Goal: Information Seeking & Learning: Learn about a topic

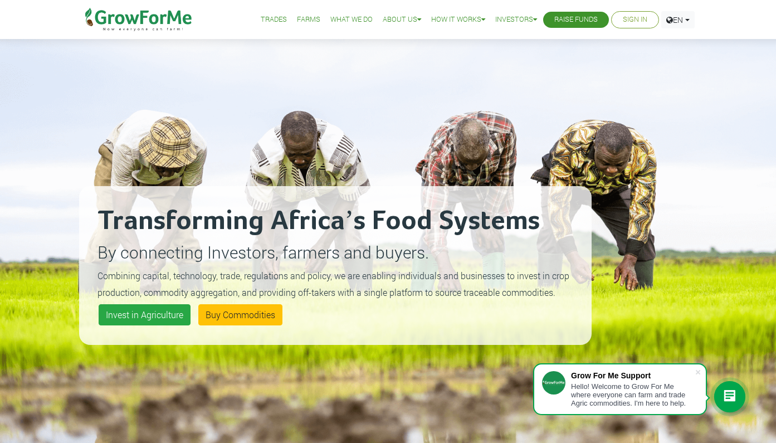
scroll to position [13, 0]
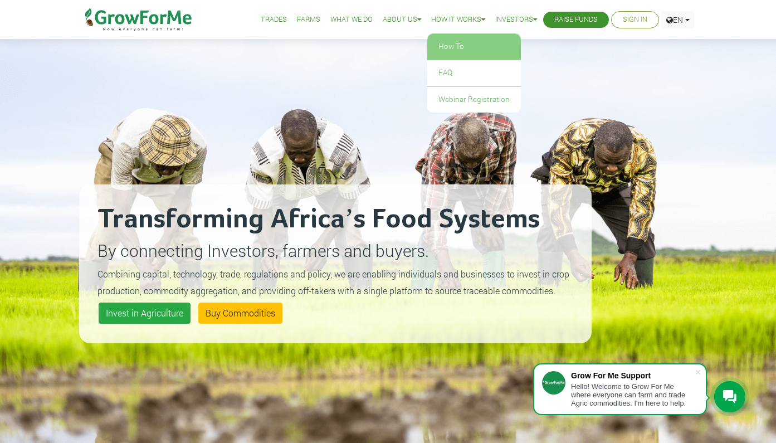
click at [450, 47] on link "How To" at bounding box center [474, 47] width 94 height 26
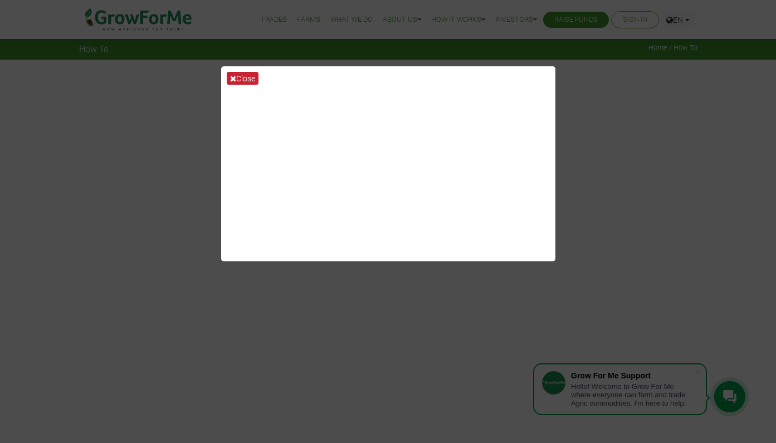
click at [251, 81] on button "Close" at bounding box center [243, 78] width 32 height 13
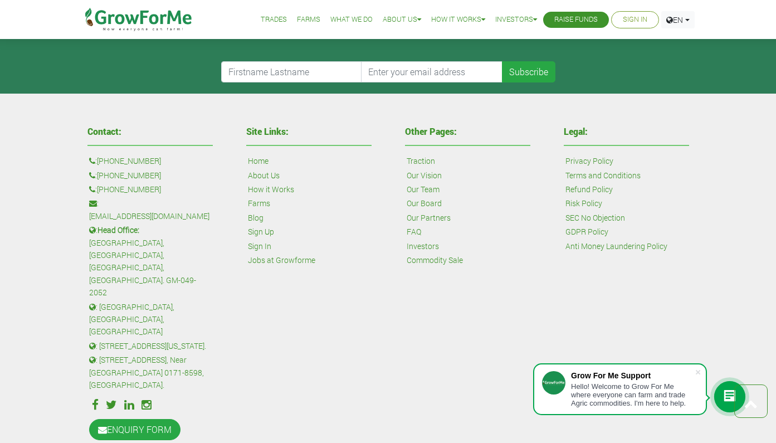
scroll to position [1126, 0]
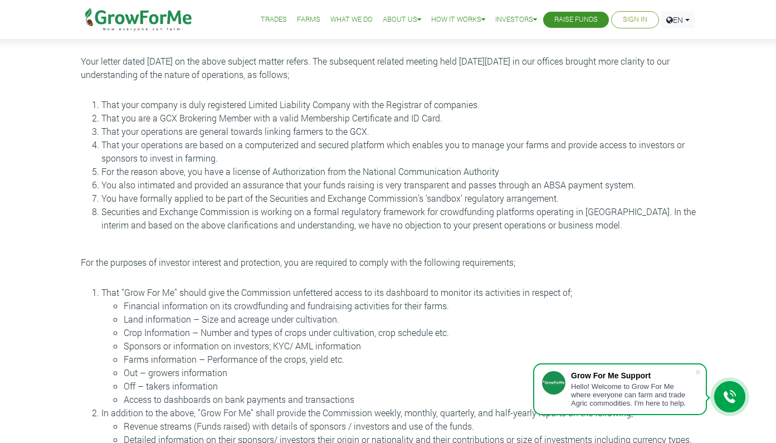
scroll to position [150, 0]
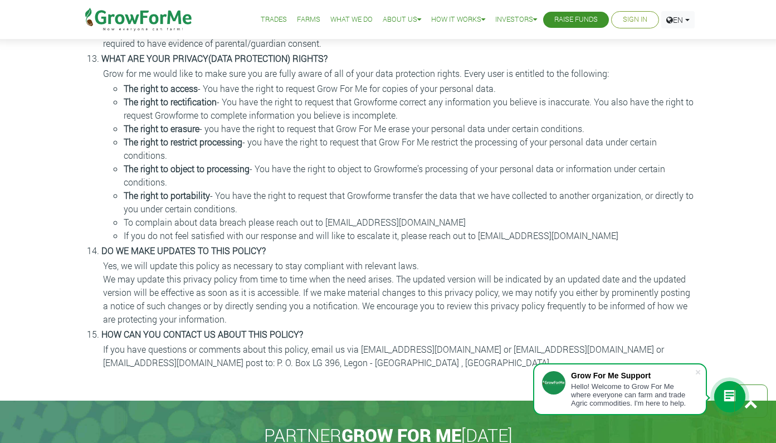
scroll to position [1903, 0]
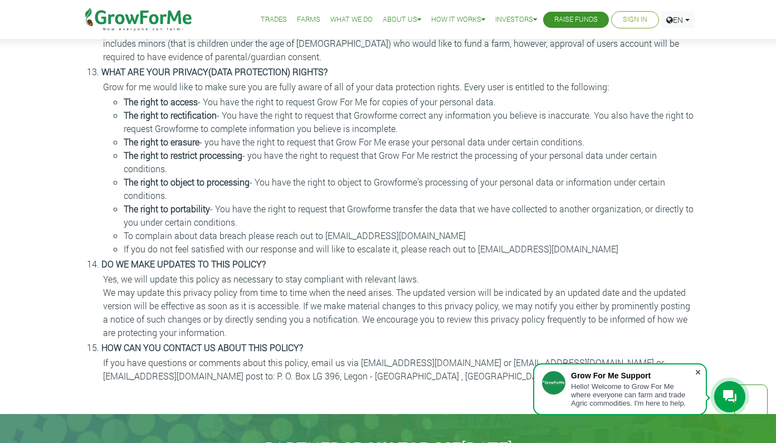
click at [697, 368] on span at bounding box center [697, 371] width 11 height 11
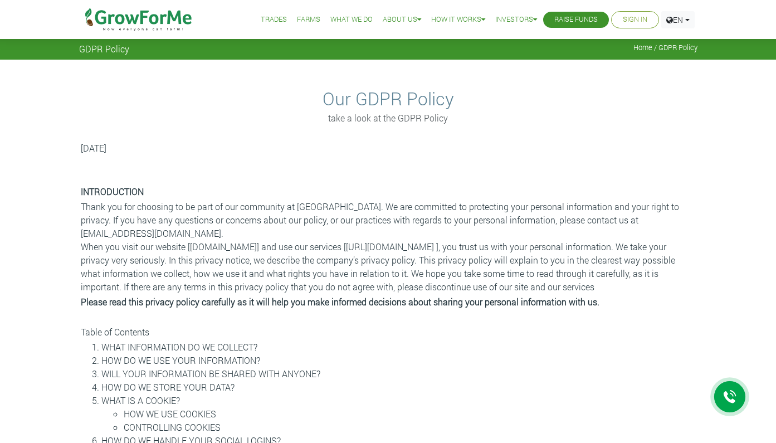
scroll to position [0, 0]
